Goal: Information Seeking & Learning: Learn about a topic

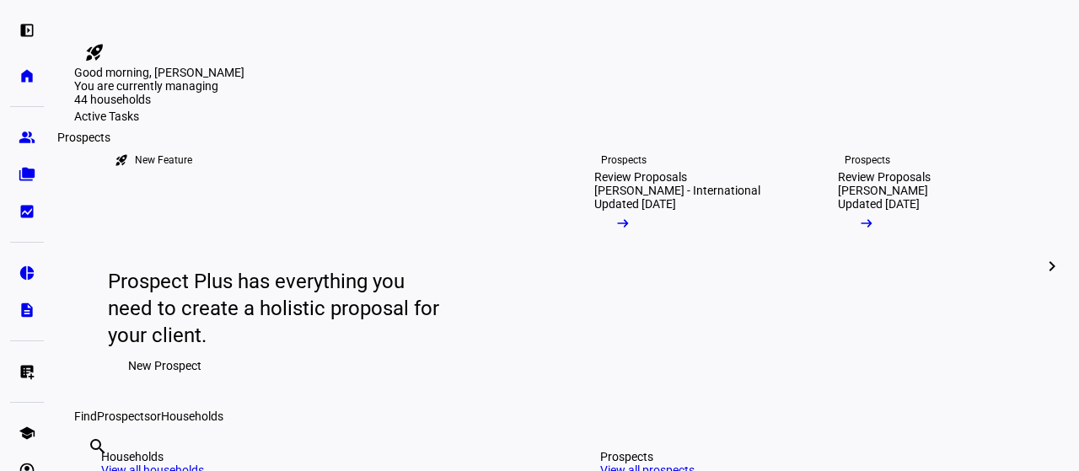
click at [15, 132] on link "group Prospects" at bounding box center [27, 138] width 34 height 34
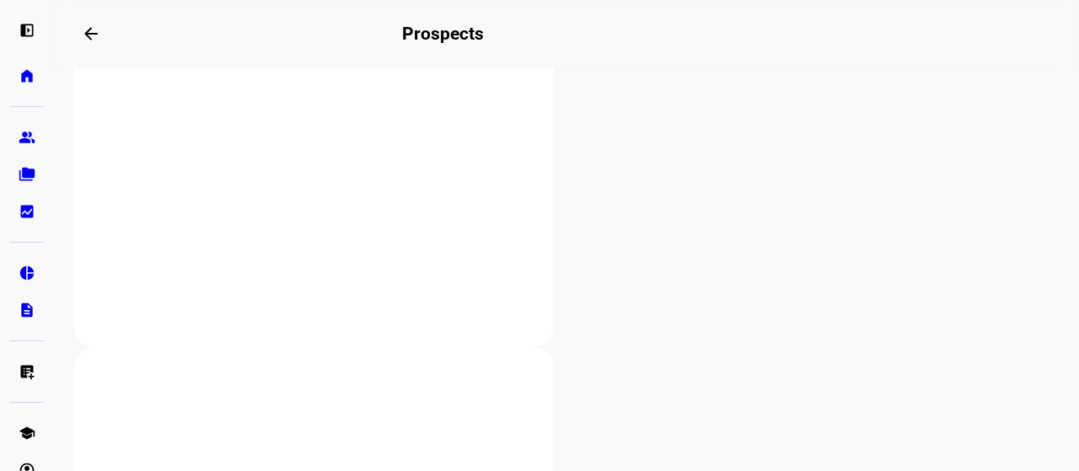
scroll to position [387, 0]
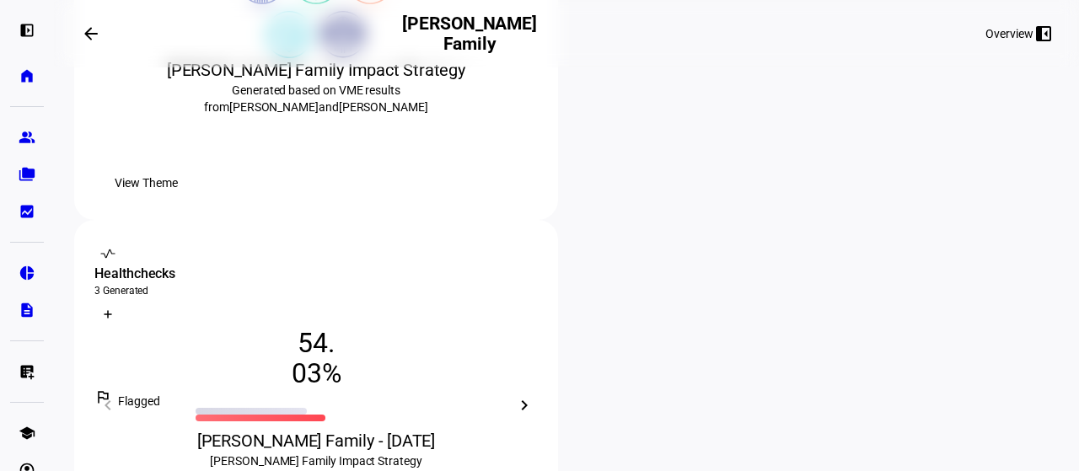
scroll to position [472, 0]
click at [178, 199] on span "View Theme" at bounding box center [146, 182] width 63 height 34
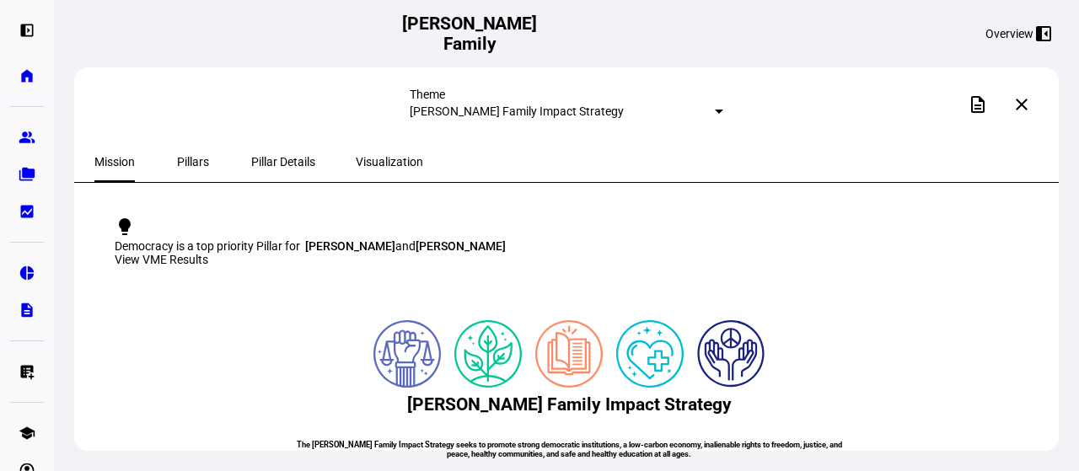
click at [1034, 112] on span at bounding box center [1021, 104] width 40 height 40
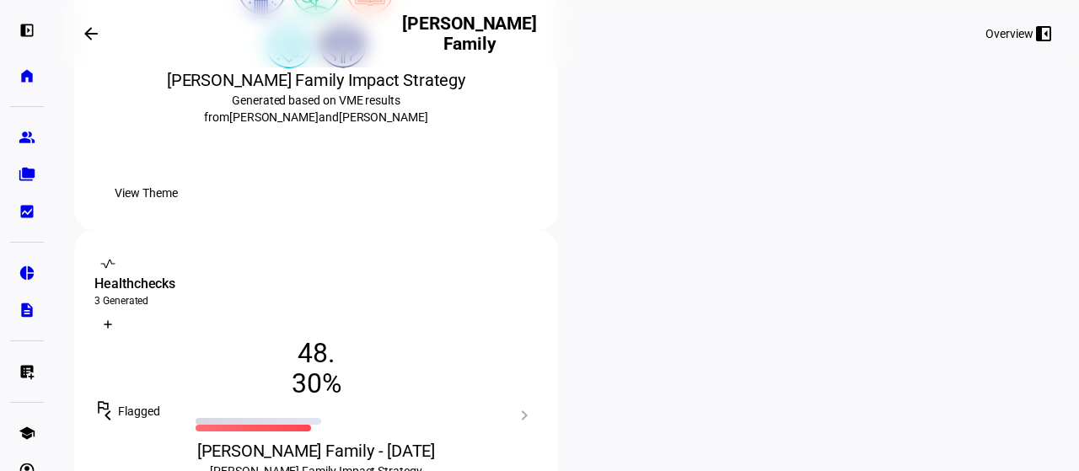
scroll to position [486, 0]
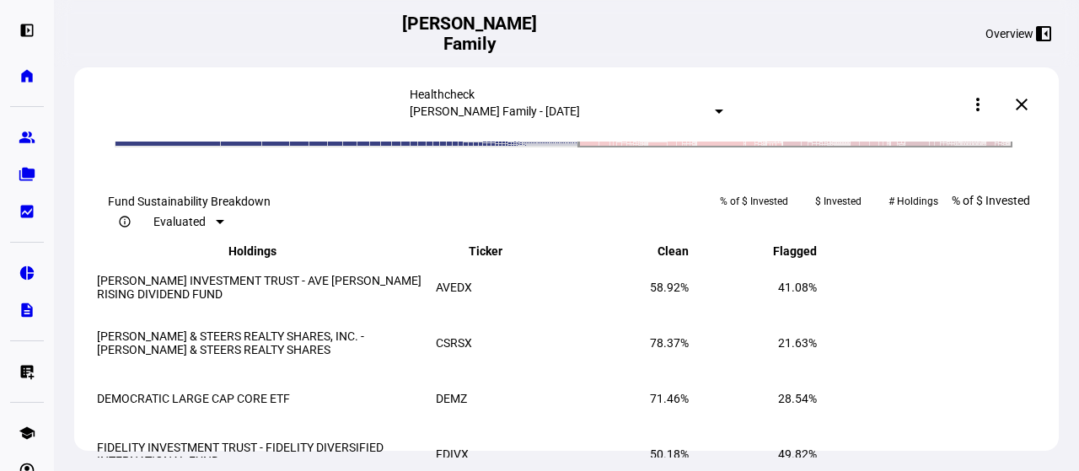
scroll to position [2200, 0]
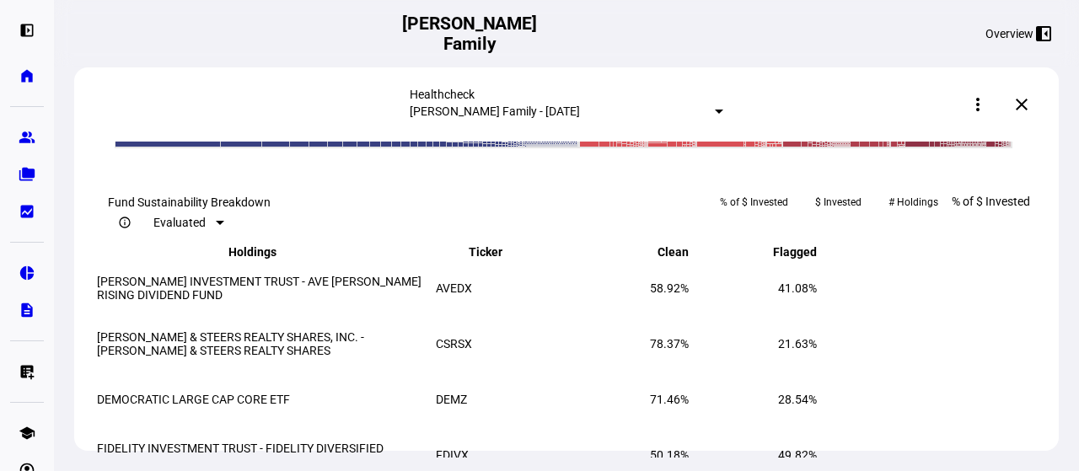
click at [782, 91] on div "ios_share description more_vert more_vert close" at bounding box center [880, 105] width 315 height 34
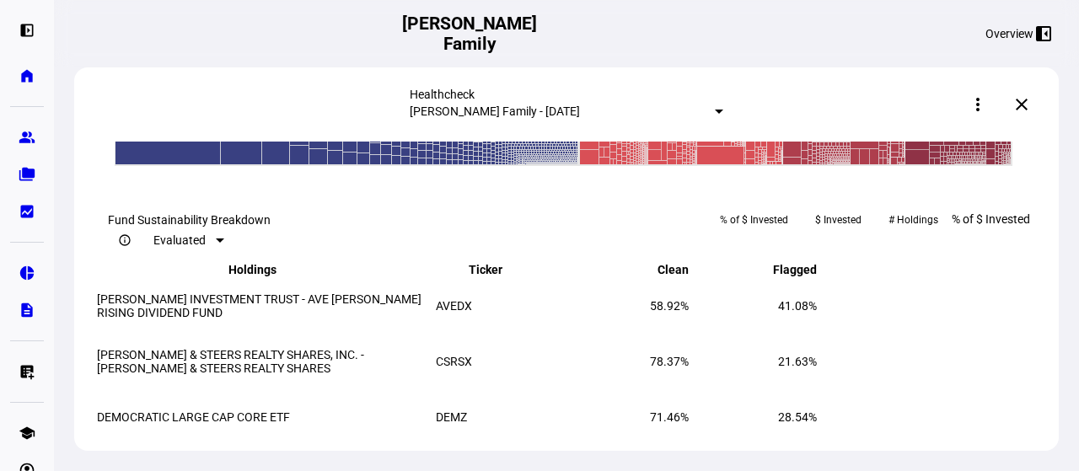
click at [801, 121] on div "Healthcheck [PERSON_NAME] Family - [DATE] ios_share description more_vert more_…" at bounding box center [566, 104] width 984 height 74
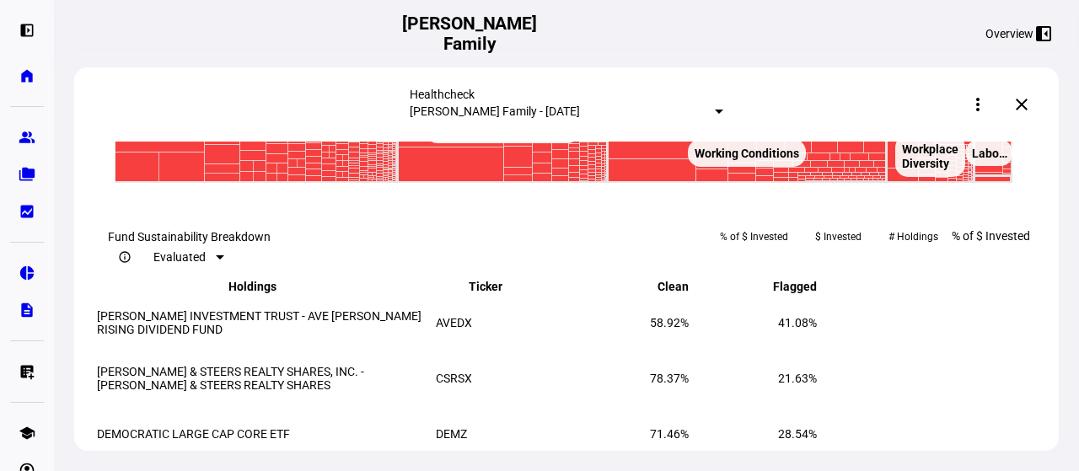
scroll to position [2166, 0]
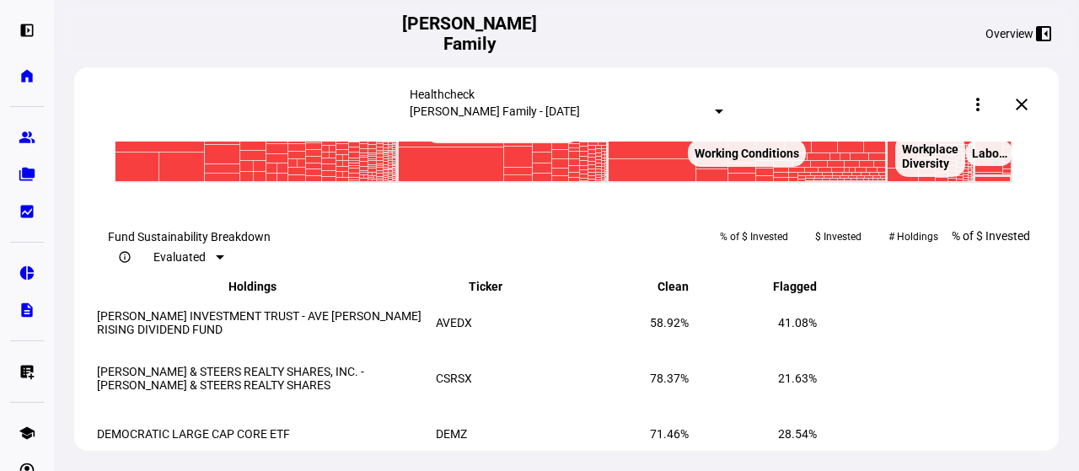
drag, startPoint x: 770, startPoint y: 218, endPoint x: 761, endPoint y: 230, distance: 15.0
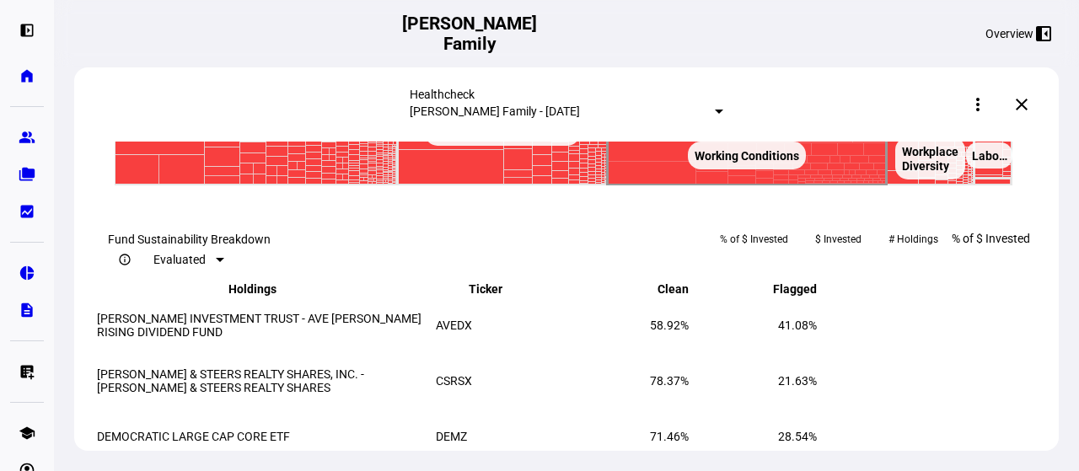
scroll to position [782, 0]
drag, startPoint x: 848, startPoint y: 220, endPoint x: 970, endPoint y: 208, distance: 122.8
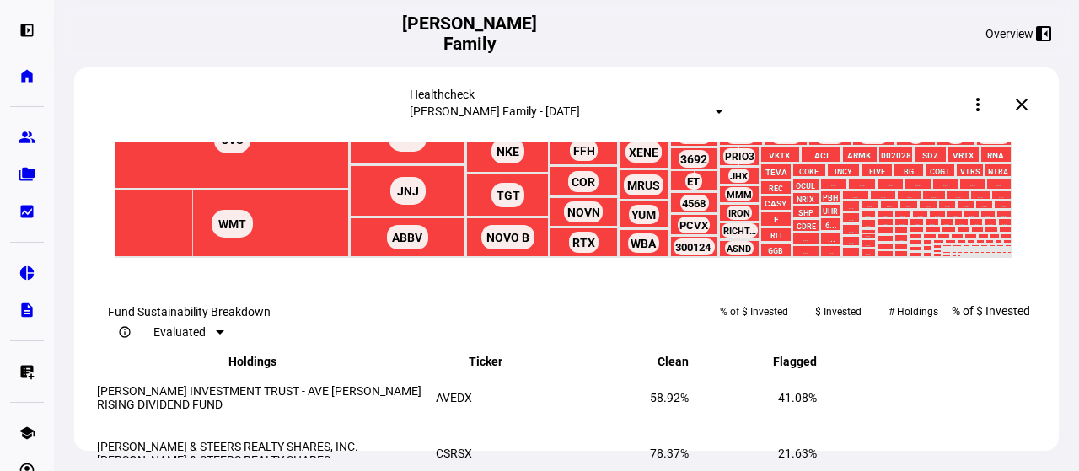
scroll to position [2092, 0]
click at [1015, 105] on span at bounding box center [1021, 104] width 40 height 40
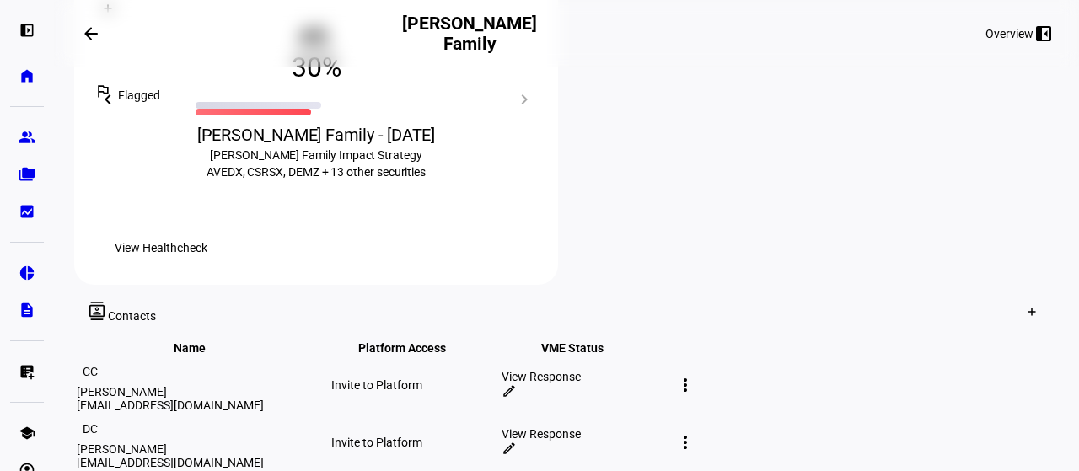
scroll to position [778, 0]
